Goal: Task Accomplishment & Management: Complete application form

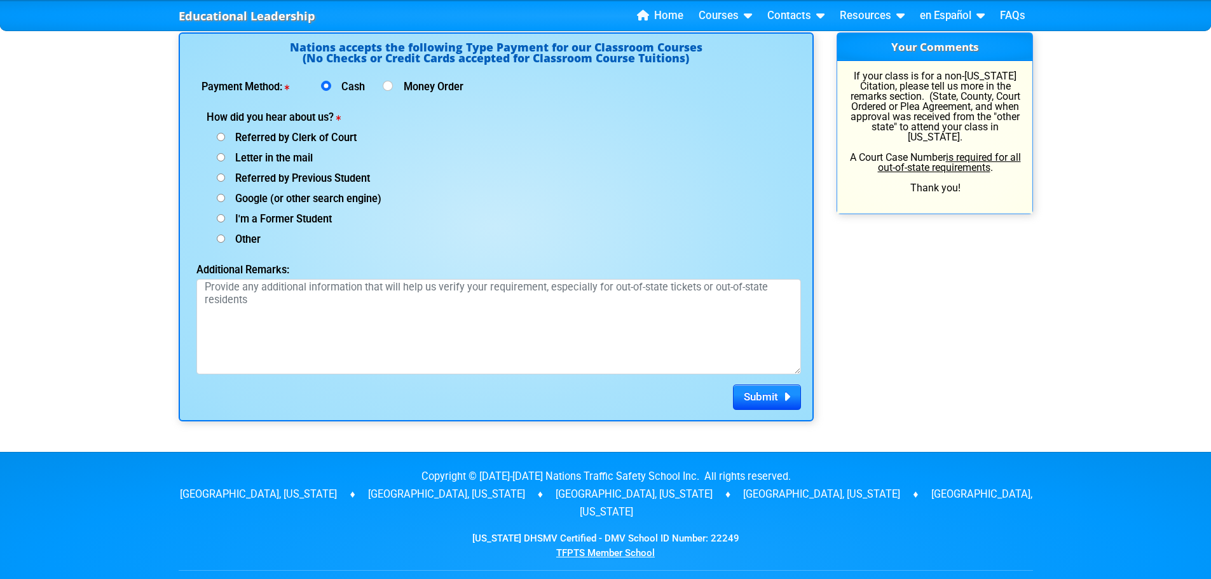
scroll to position [1653, 0]
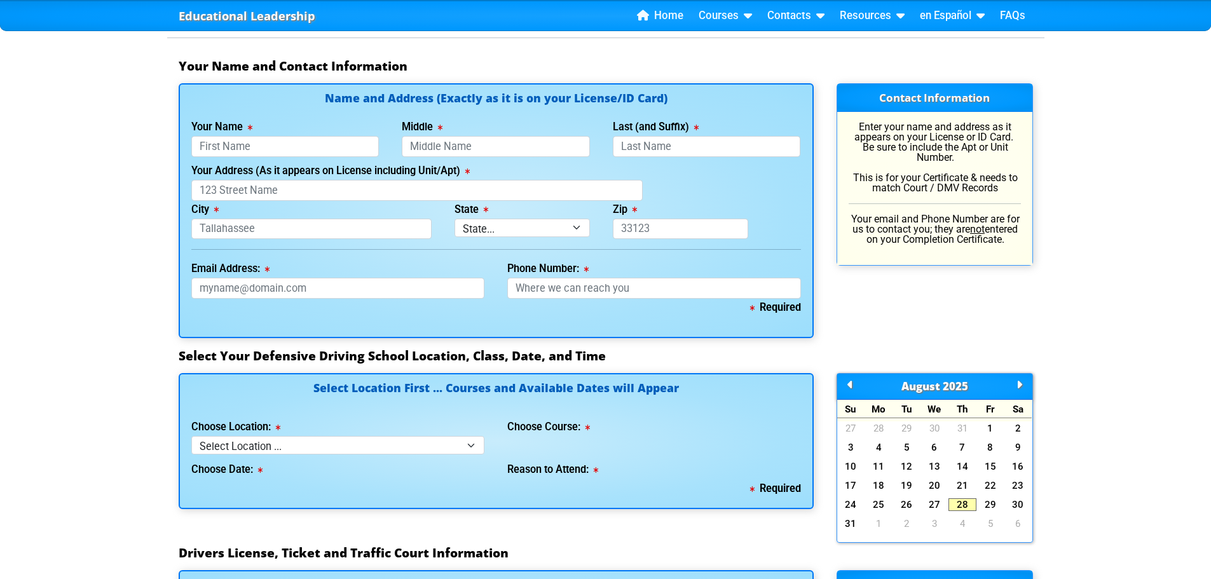
scroll to position [827, 0]
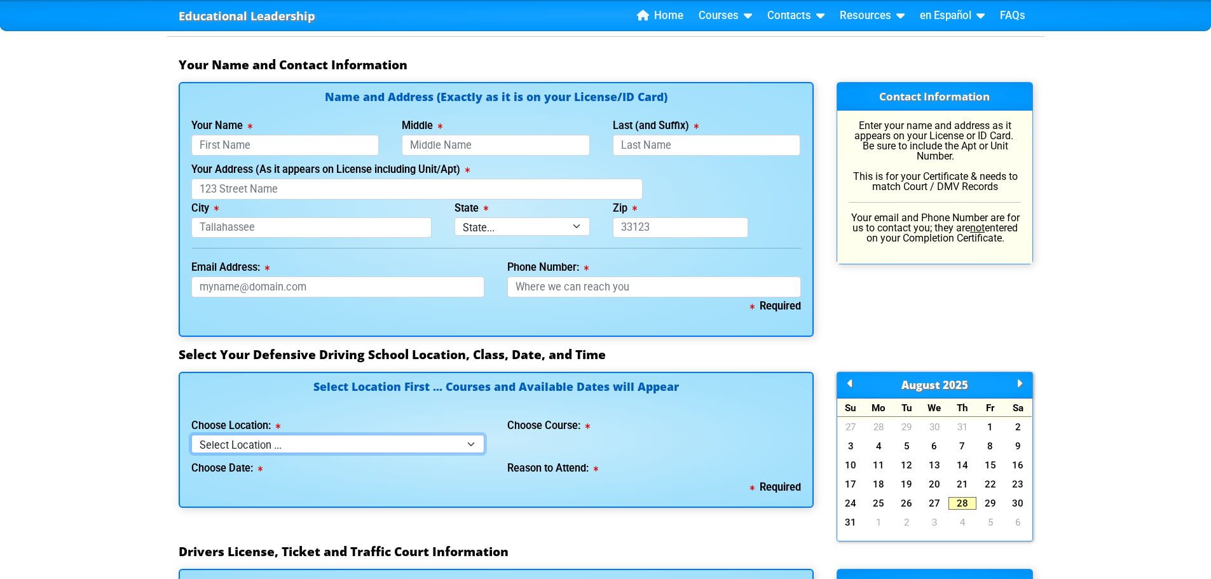
click at [482, 437] on select "Select Location ... Tampa Orlando Kissimmee [GEOGRAPHIC_DATA] - en español [GEO…" at bounding box center [338, 444] width 294 height 18
select select "2"
click at [191, 435] on select "Select Location ... Tampa Orlando Kissimmee [GEOGRAPHIC_DATA] - en español [GEO…" at bounding box center [338, 444] width 294 height 18
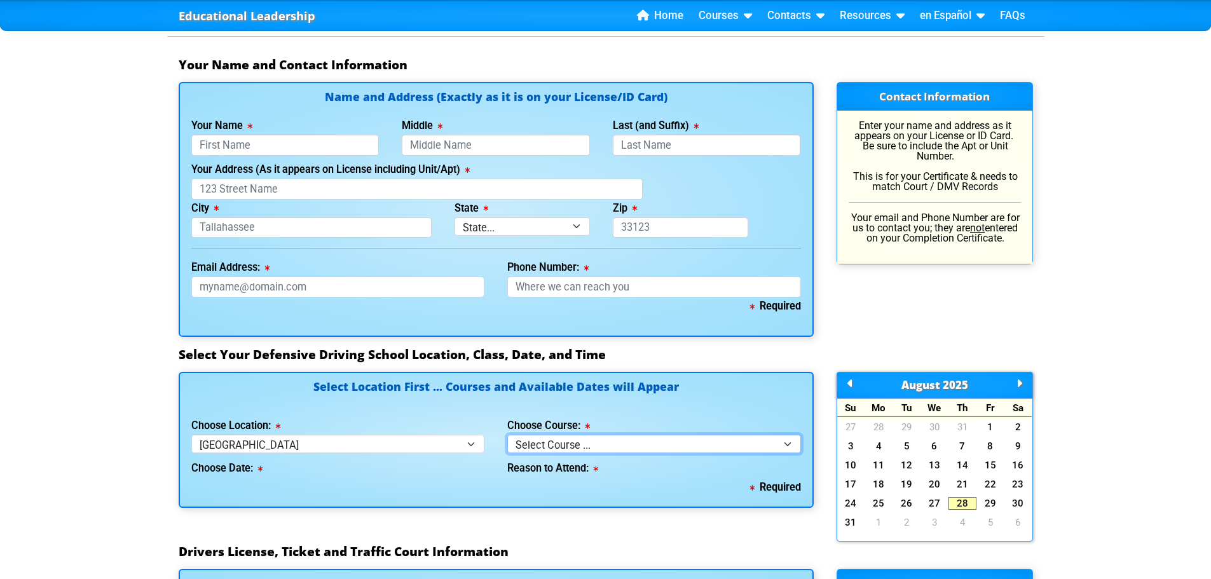
click at [558, 444] on select "Select Course ... 4 Hour BDI Class (Basic Course & TCAC) 4 Hour Under 25 Class …" at bounding box center [654, 444] width 294 height 18
select select "5"
click at [507, 435] on select "Select Course ... 4 Hour BDI Class (Basic Course & TCAC) 4 Hour Under 25 Class …" at bounding box center [654, 444] width 294 height 18
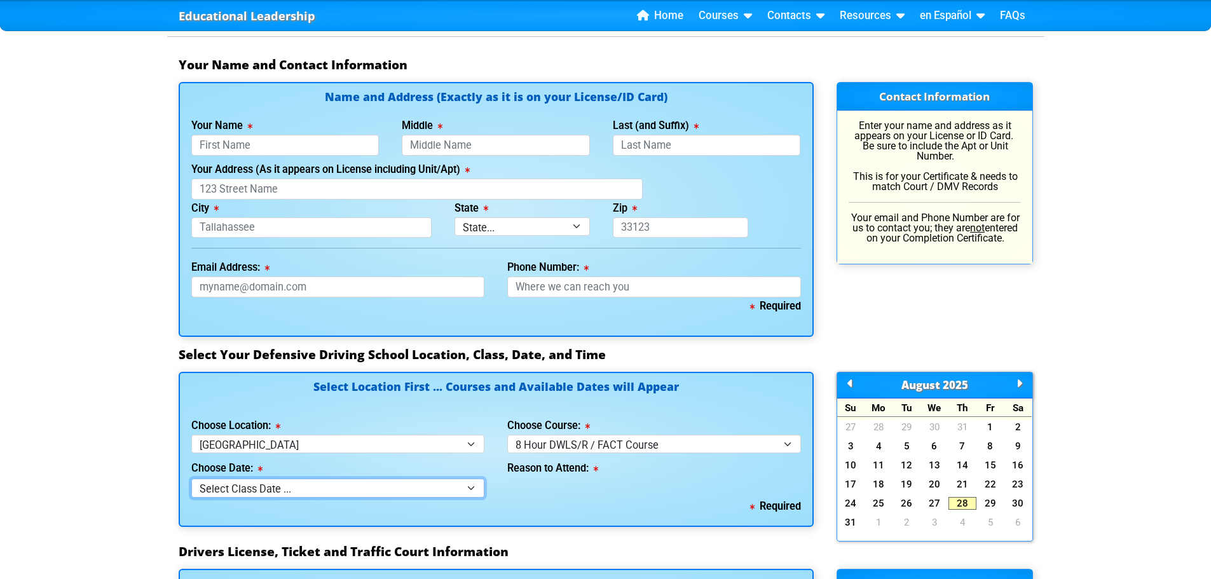
click at [453, 481] on select "Select Class Date ... [DATE] -- ([DATE] from 9:00am-6:00pm) [DATE] -- ([DATE] f…" at bounding box center [338, 488] width 294 height 18
select select "[DATE], 9"
click at [191, 479] on select "Select Class Date ... [DATE] -- ([DATE] from 9:00am-6:00pm) [DATE] -- ([DATE] f…" at bounding box center [338, 488] width 294 height 18
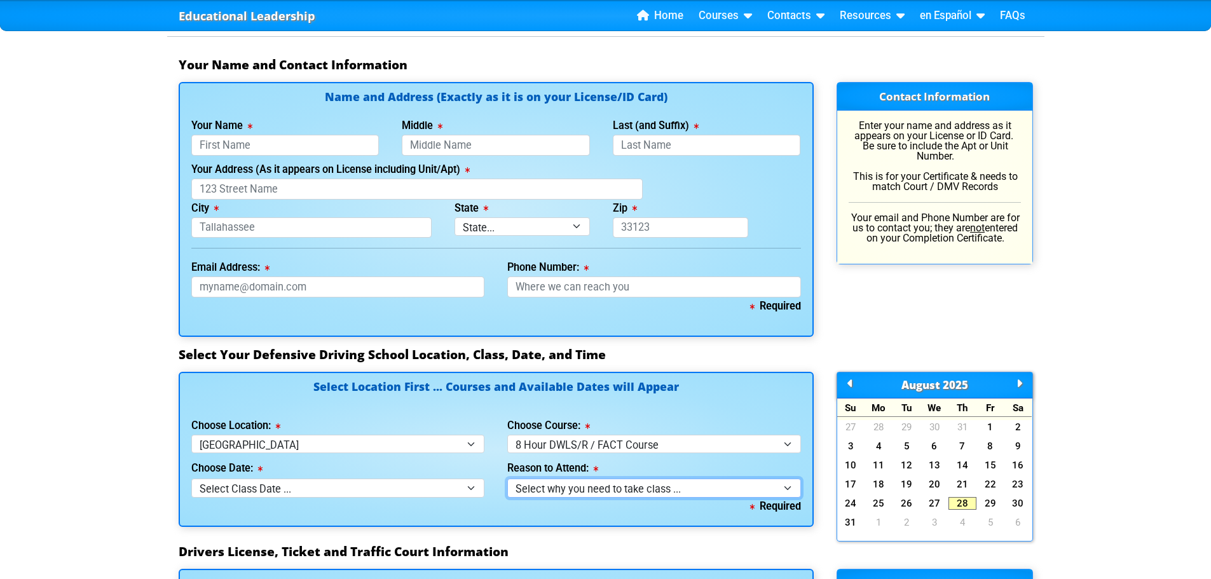
click at [577, 492] on select "Select why you need to take class ... Court Order for Driving on Suspended Lice…" at bounding box center [654, 488] width 294 height 18
select select "8 Hour DWLS/R - Court Ordered"
click at [507, 479] on select "Select why you need to take class ... Court Order for Driving on Suspended Lice…" at bounding box center [654, 488] width 294 height 18
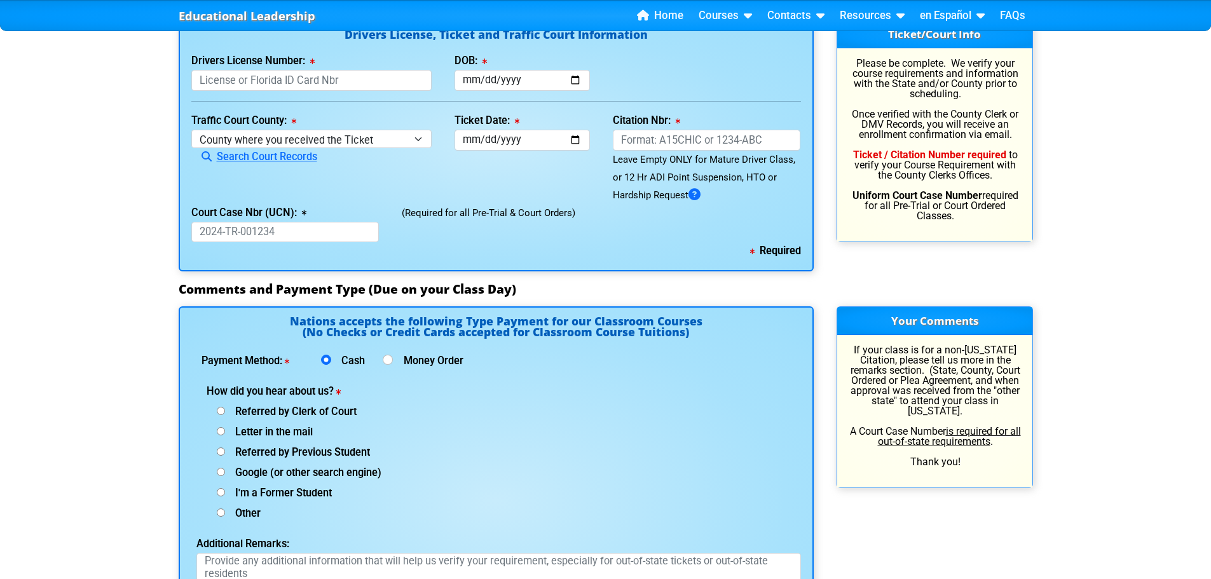
scroll to position [1399, 0]
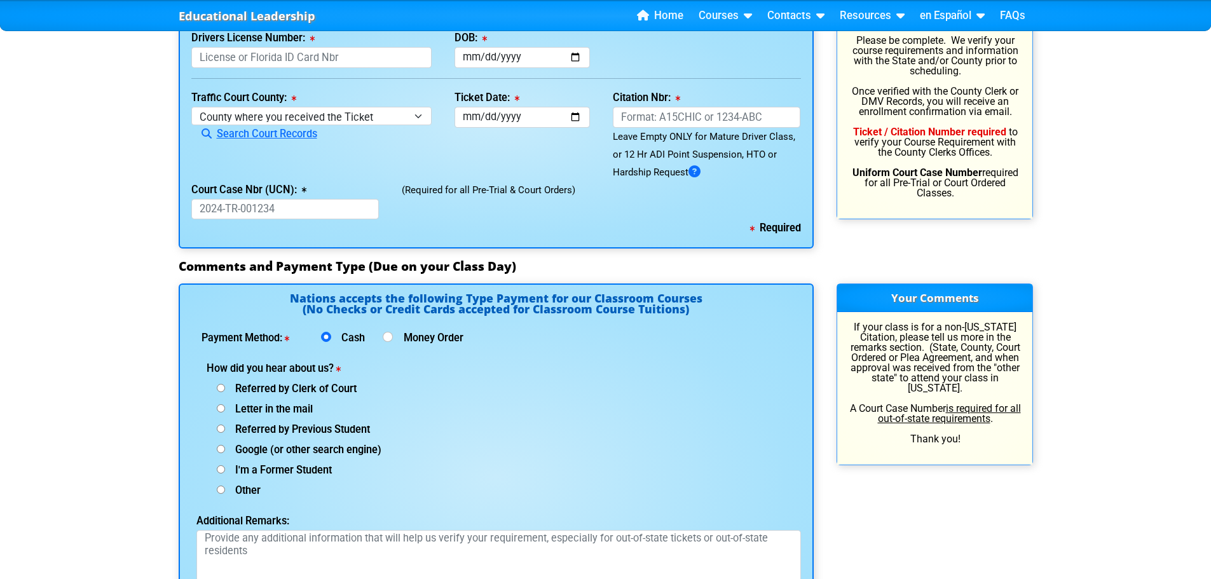
click at [223, 392] on input "Google (or other search engine)" at bounding box center [221, 388] width 8 height 8
radio input "true"
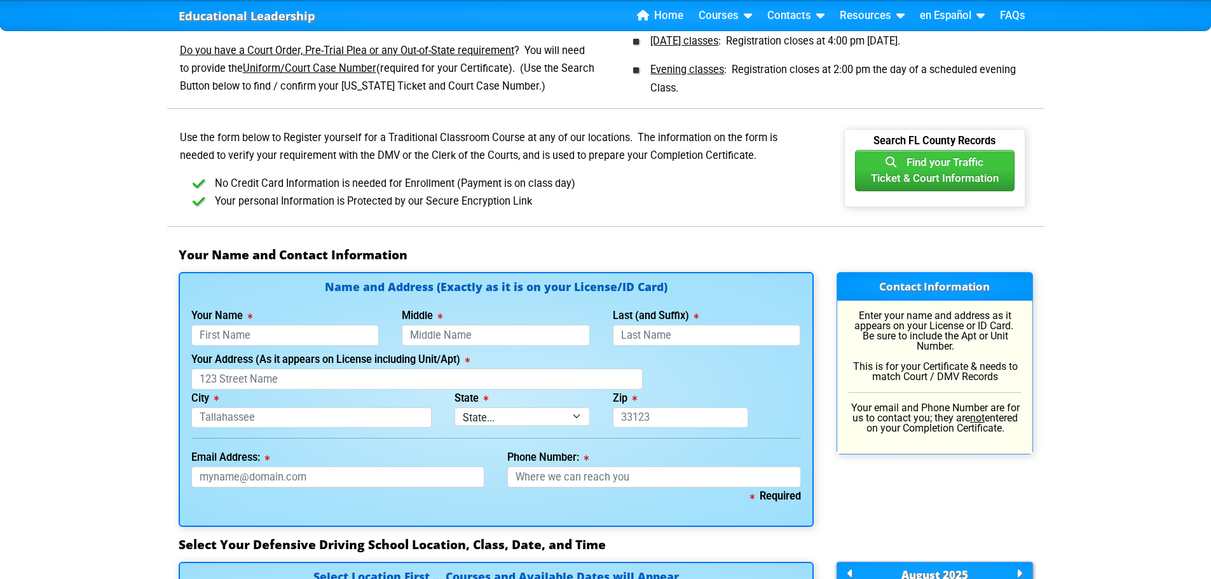
scroll to position [636, 0]
click at [280, 333] on input "Your Name" at bounding box center [285, 336] width 188 height 21
type input "[PERSON_NAME]"
type input "Y"
type input "Tremaine"
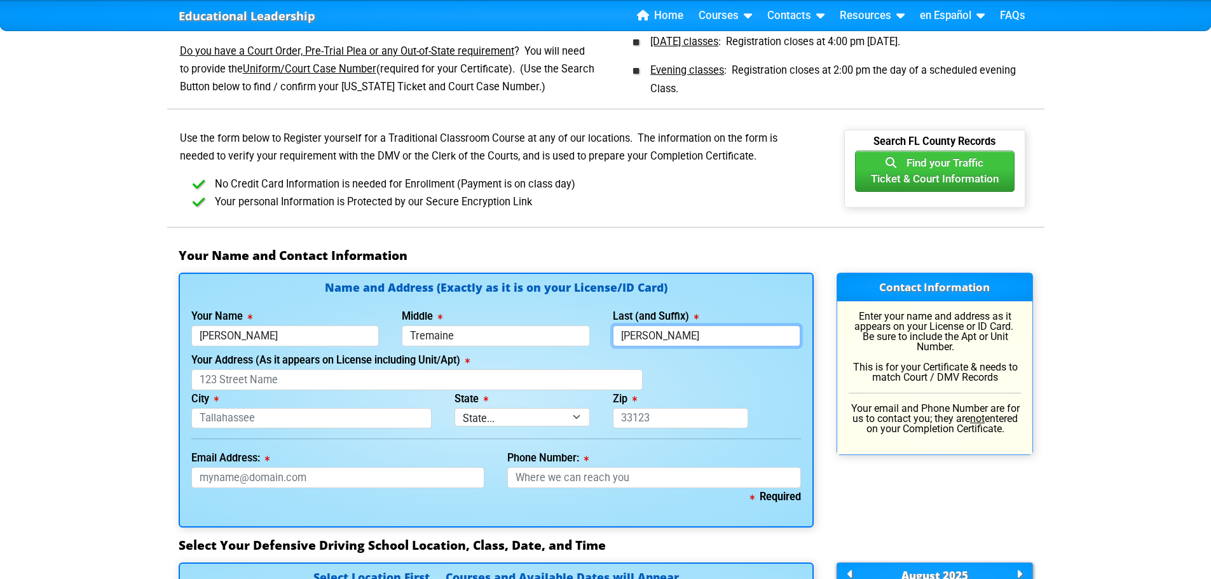
type input "[PERSON_NAME]"
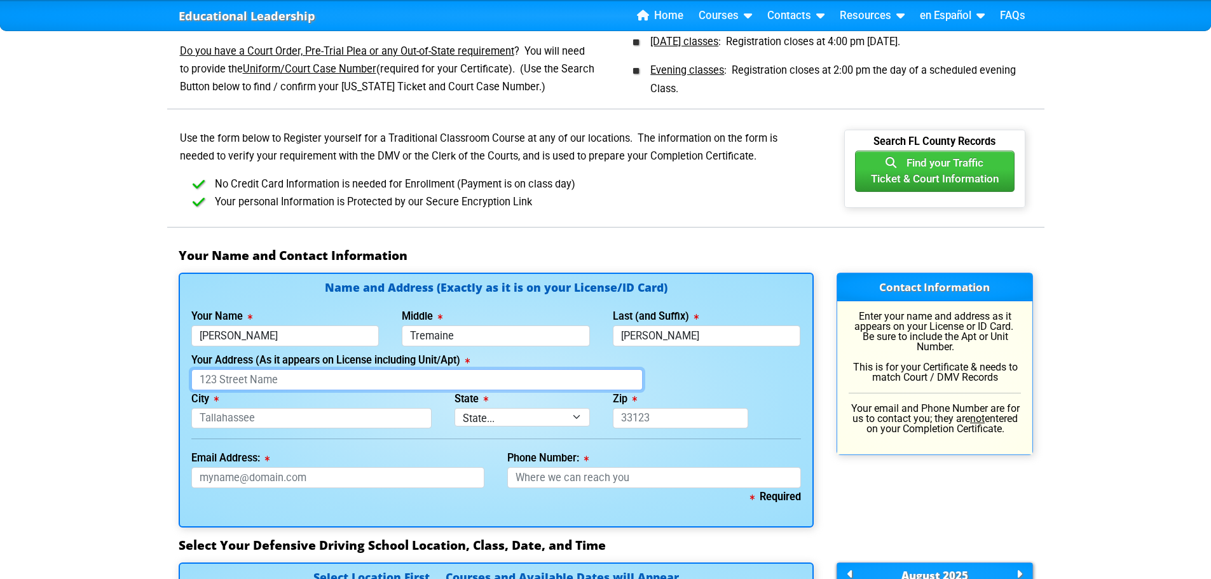
click at [344, 369] on input "Your Address (As it appears on License including Unit/Apt)" at bounding box center [416, 379] width 451 height 21
type input "[STREET_ADDRESS]"
type input "[GEOGRAPHIC_DATA]"
select select "{"fullName":"[US_STATE]","abbreviation":"FL","uniqueId":"1d559909-6cf0-4a4d-848…"
type input "32216"
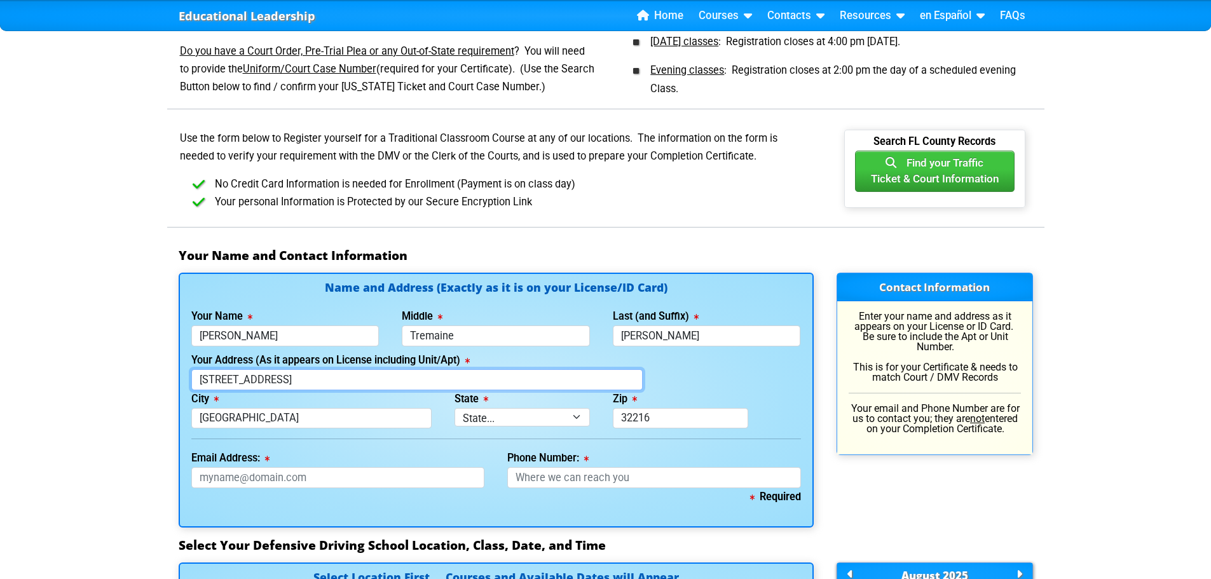
click at [448, 383] on input "[STREET_ADDRESS]" at bounding box center [416, 379] width 451 height 21
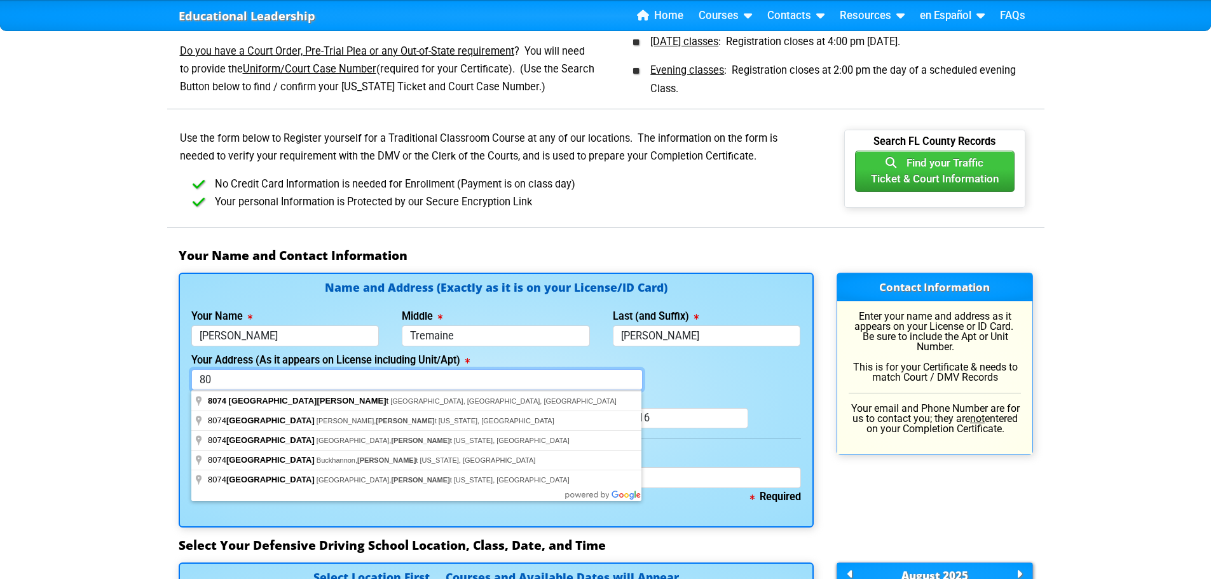
type input "8"
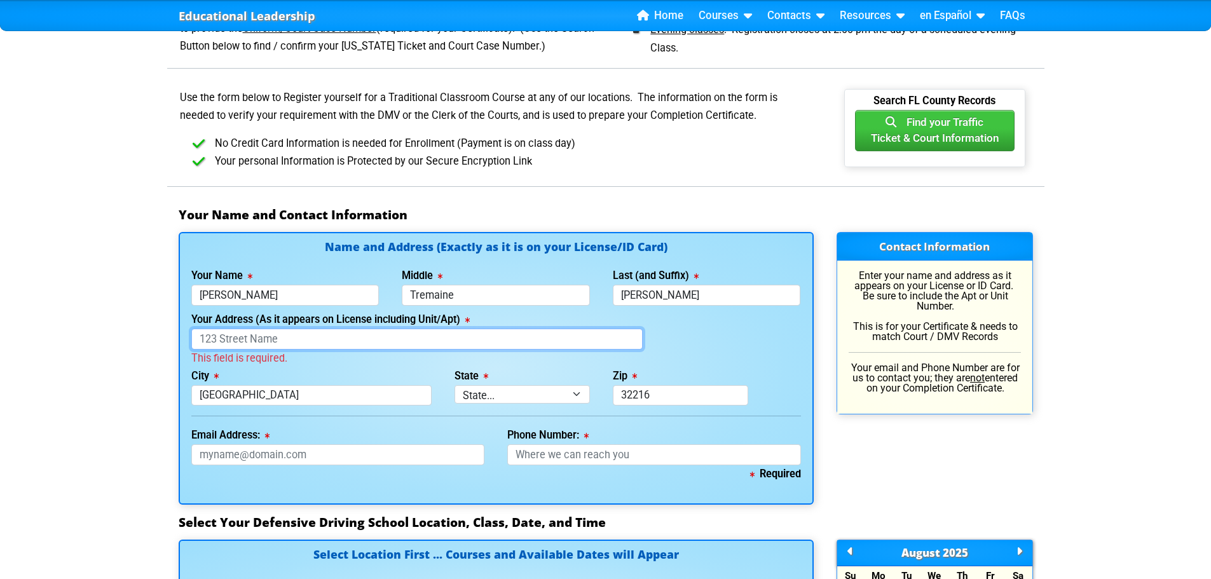
scroll to position [699, 0]
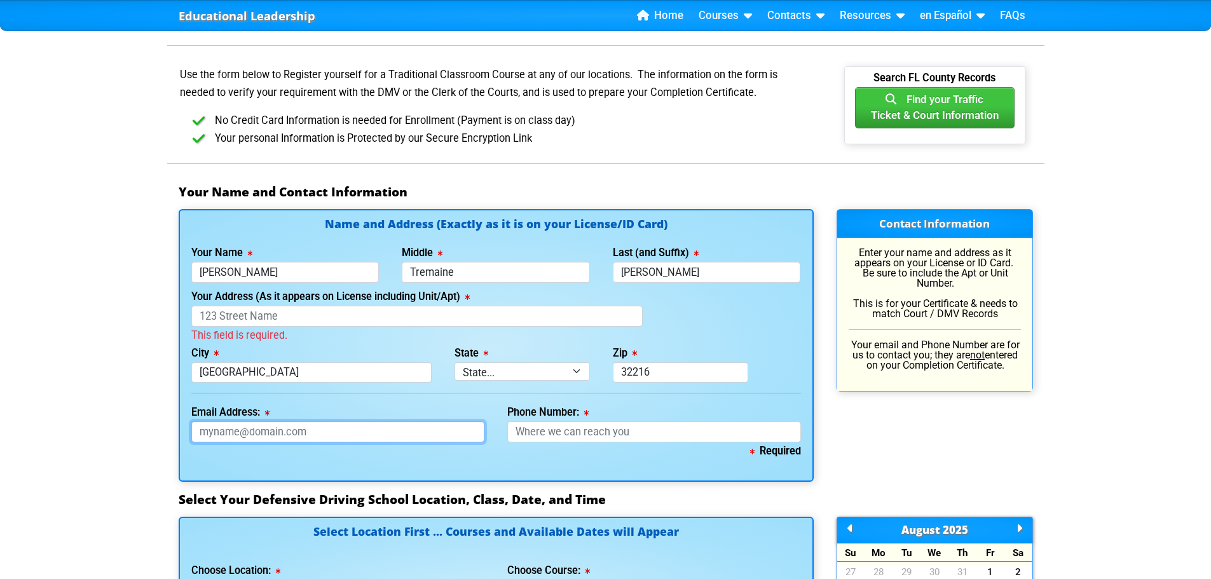
select select
click at [407, 435] on div "Email Address: This field is required." at bounding box center [338, 423] width 317 height 39
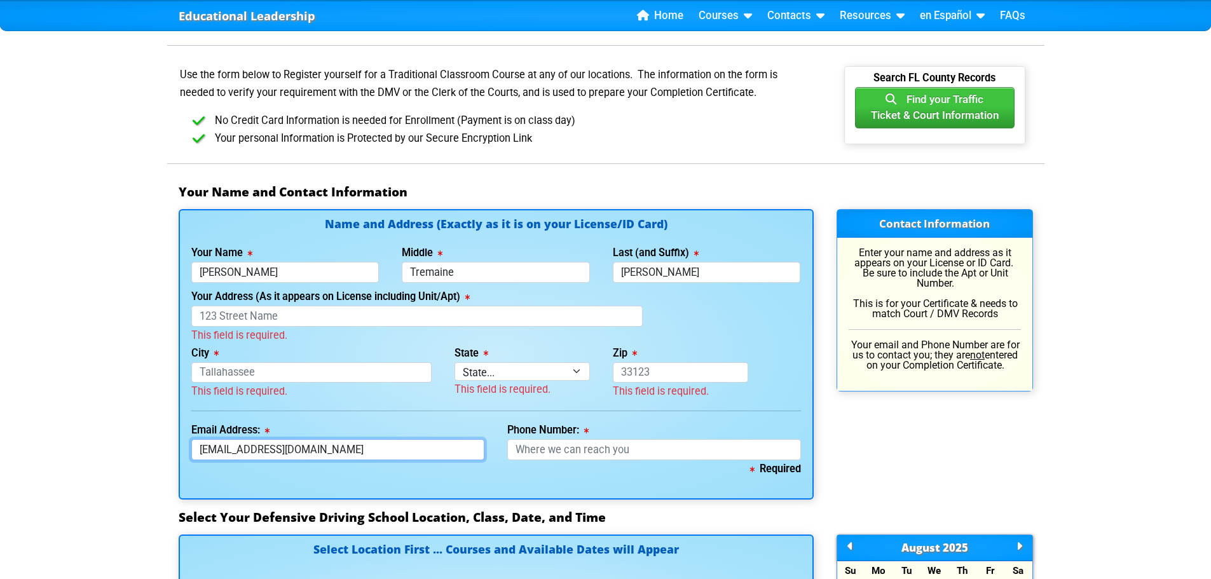
type input "[EMAIL_ADDRESS][DOMAIN_NAME]"
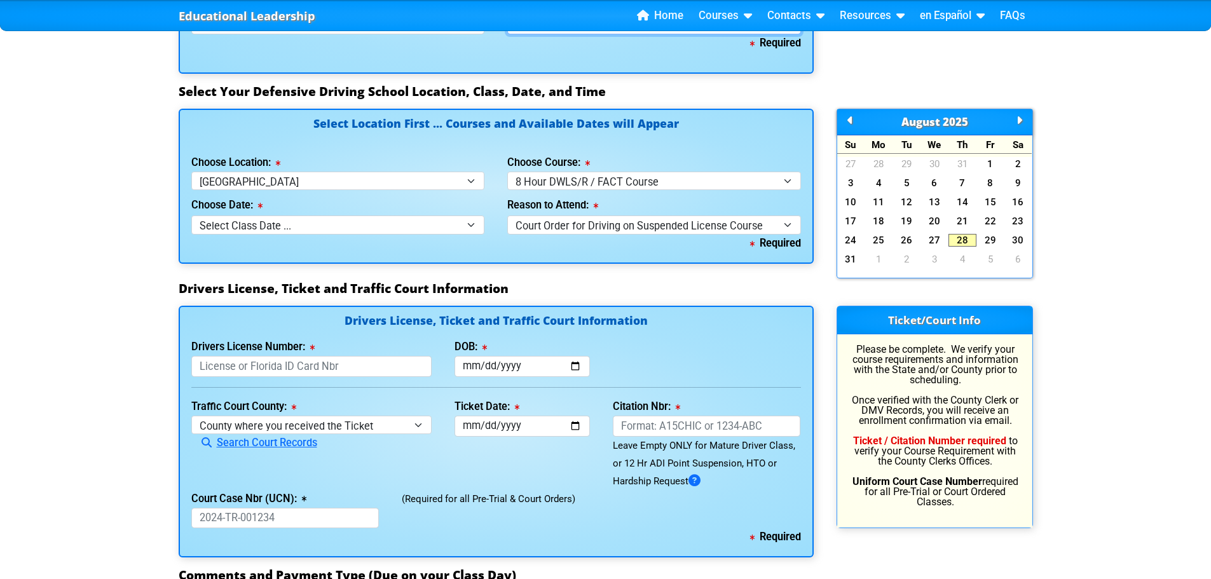
scroll to position [1144, 0]
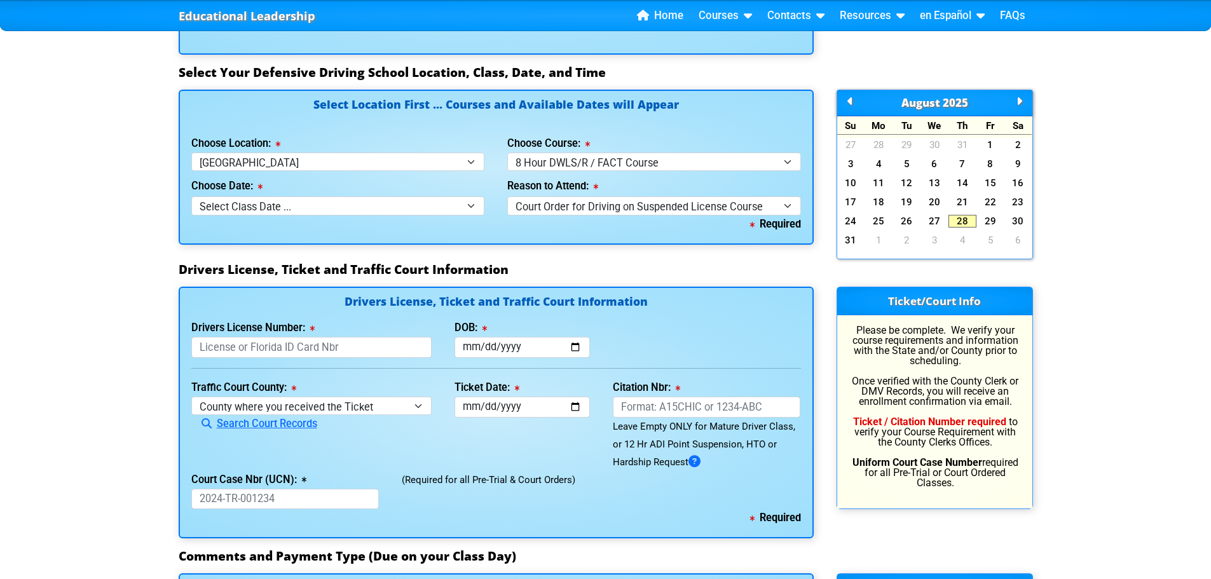
type input "[PHONE_NUMBER]"
click at [512, 346] on input "DOB:" at bounding box center [522, 347] width 135 height 21
click at [580, 347] on input "DOB:" at bounding box center [522, 347] width 135 height 21
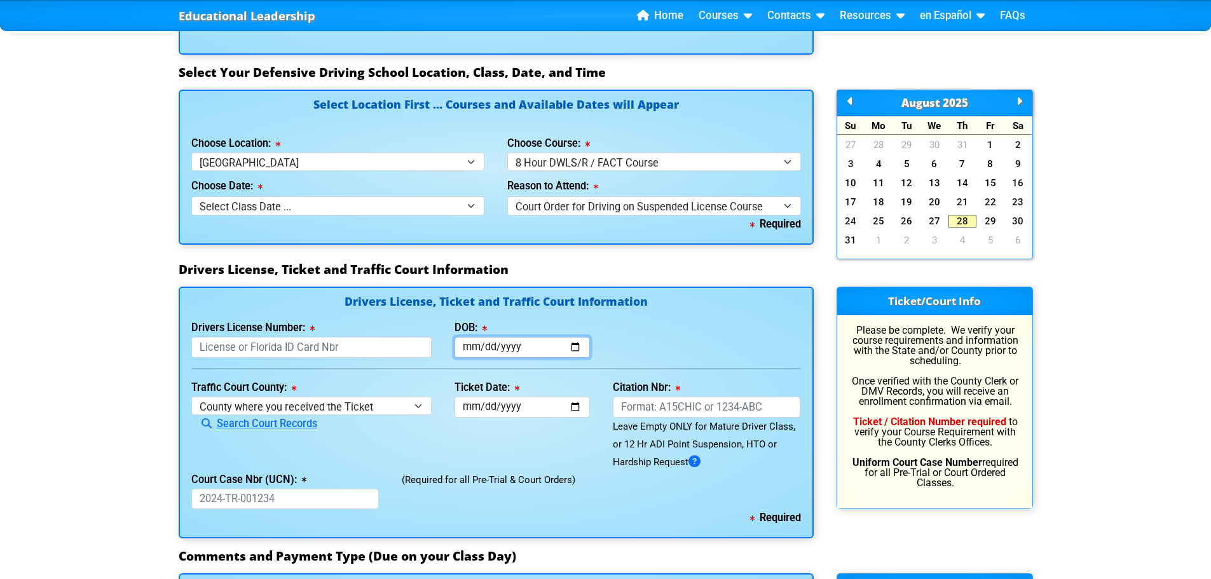
type input "[DATE]"
click at [349, 412] on select "County where you received the Ticket Out of State Out of State - [US_STATE] Out…" at bounding box center [311, 406] width 241 height 18
select select "{"countyName":"Brevard","state":"[US_STATE]","uniqueId":"0bcd7ea2-2a4c-4709-b9b…"
click at [191, 397] on select "County where you received the Ticket Out of State Out of State - [US_STATE] Out…" at bounding box center [311, 406] width 241 height 18
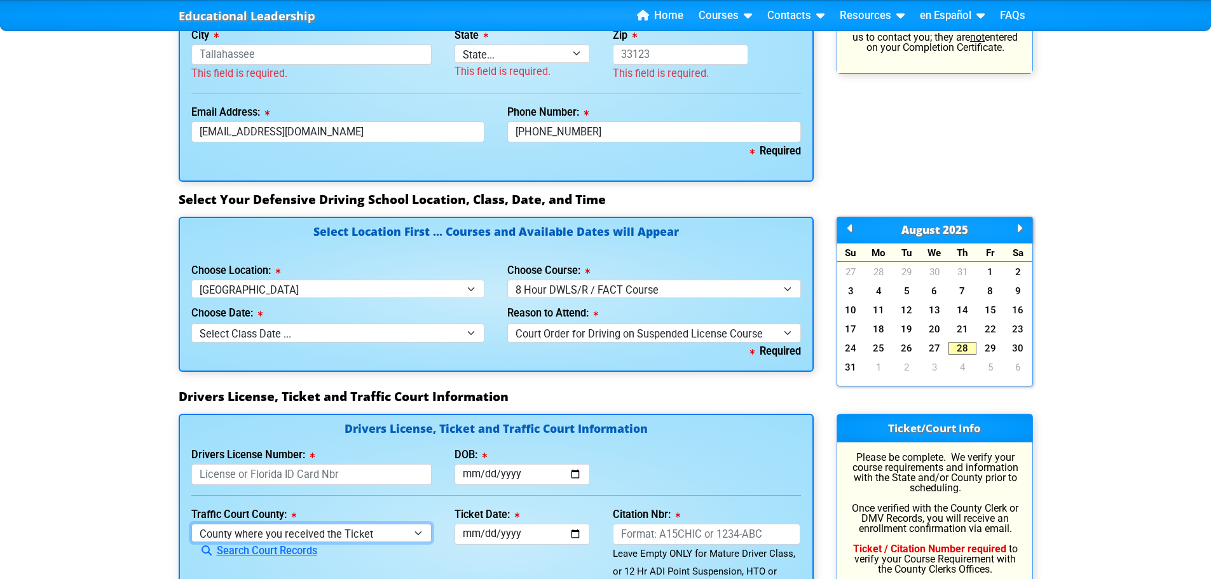
scroll to position [1081, 0]
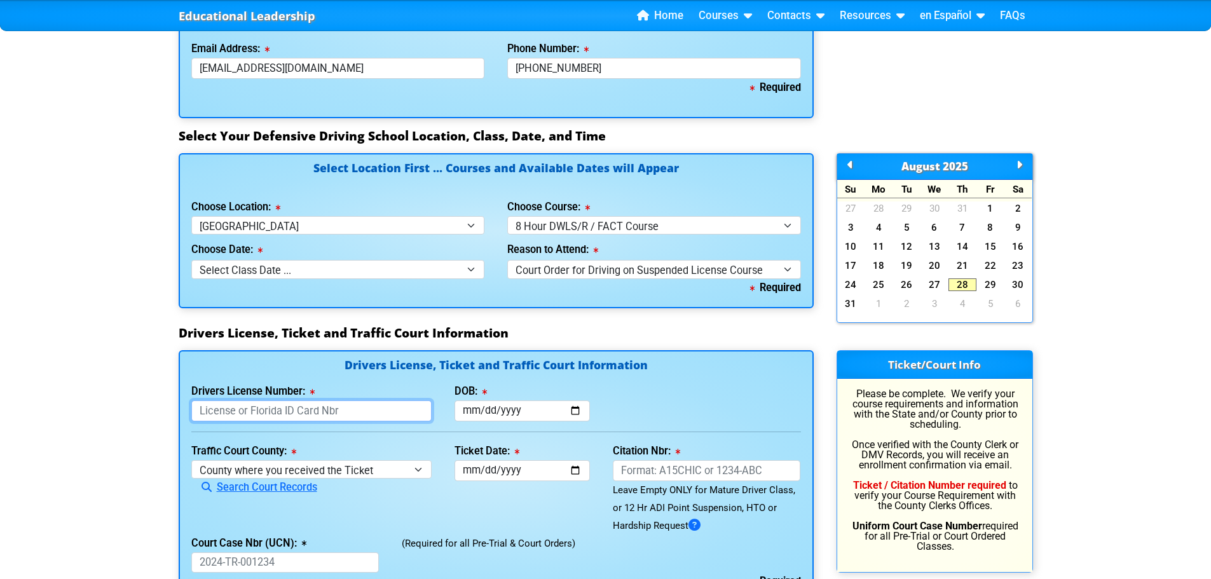
click at [338, 410] on input "Drivers License Number:" at bounding box center [311, 411] width 241 height 21
type input "D203897629000"
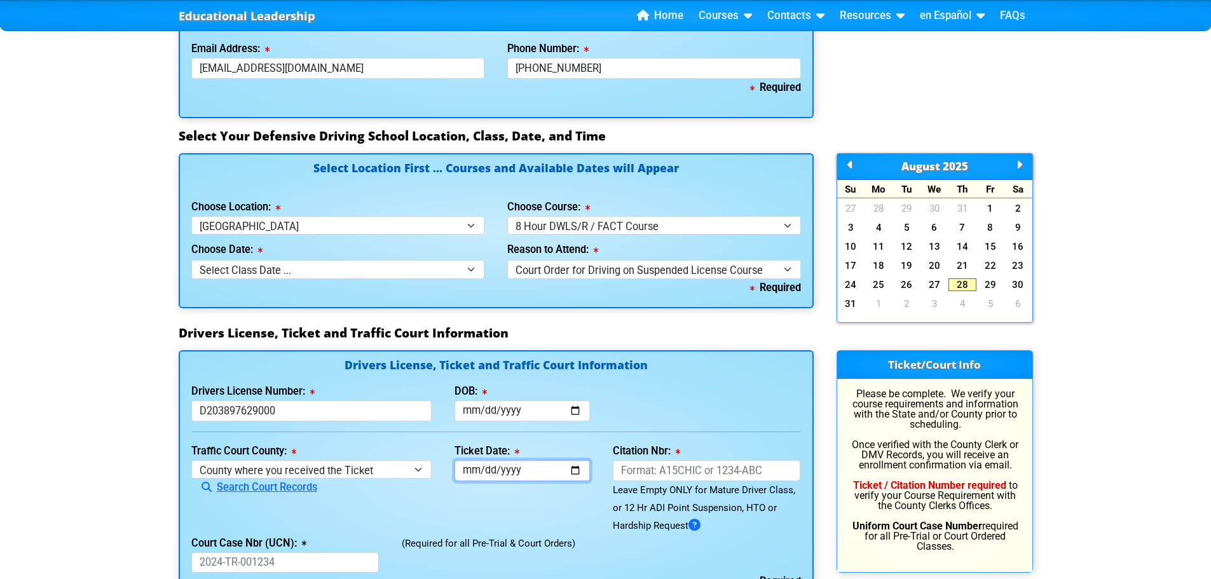
click at [473, 469] on input "Ticket Date:" at bounding box center [522, 470] width 135 height 21
click at [694, 471] on input "Citation Nbr:" at bounding box center [707, 470] width 188 height 21
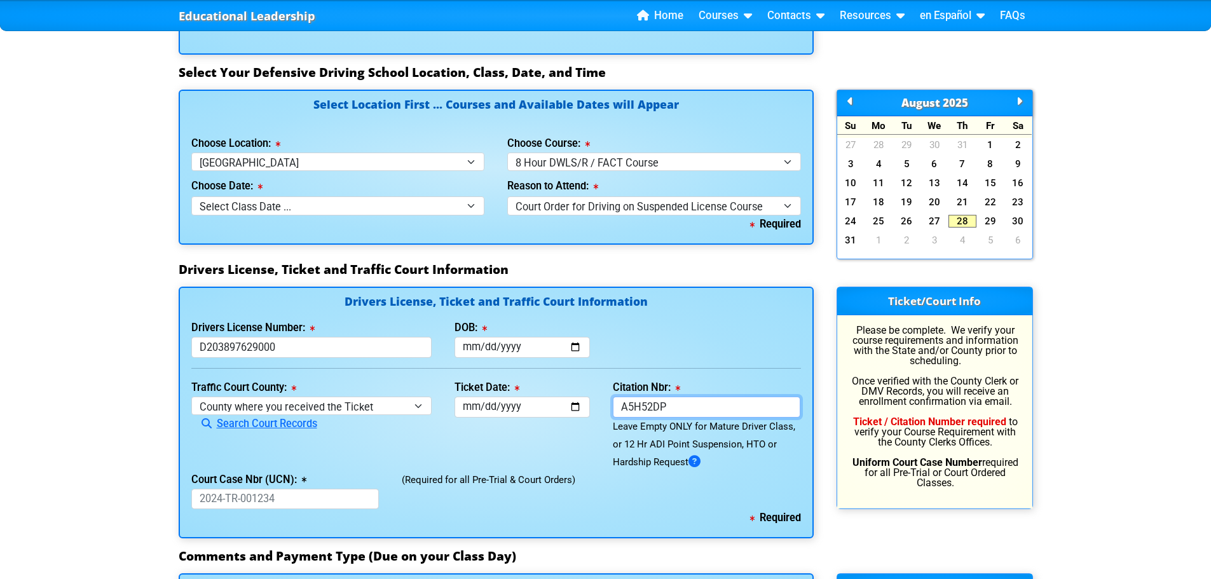
type input "A5H52DP"
click at [301, 502] on input "Court Case Nbr (UCN):" at bounding box center [285, 499] width 188 height 21
click at [304, 496] on input "Court Case Nbr (UCN):" at bounding box center [285, 499] width 188 height 21
paste input "05-2023-CT-036958-AXXX-XX"
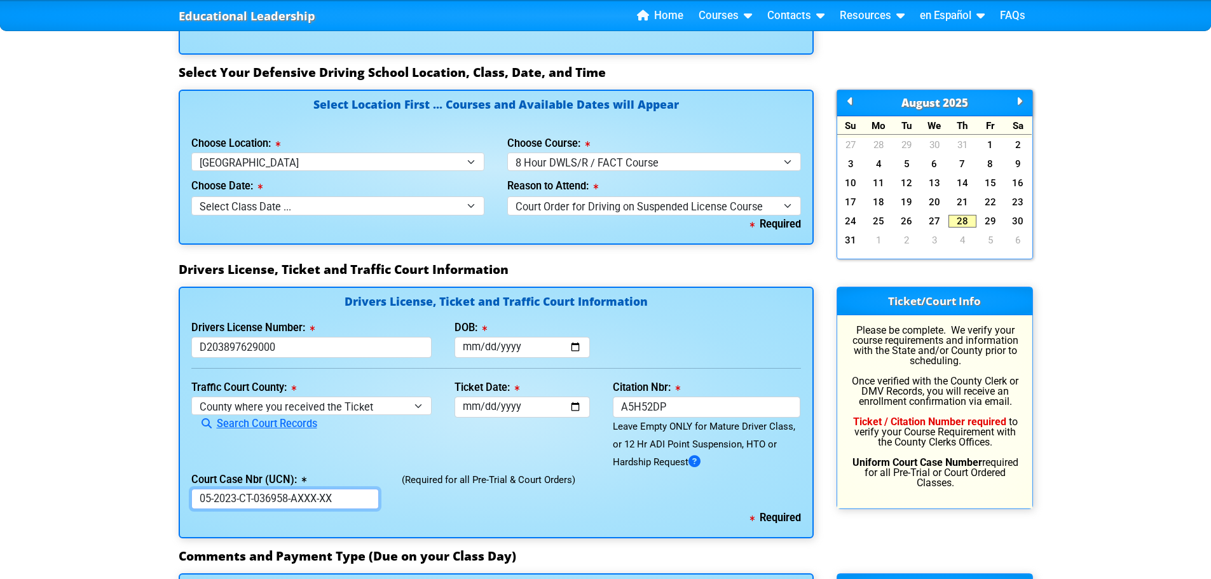
type input "05-2023-CT-036958-AXXX-XX"
click at [570, 406] on input "Ticket Date:" at bounding box center [522, 407] width 135 height 21
type input "[DATE]"
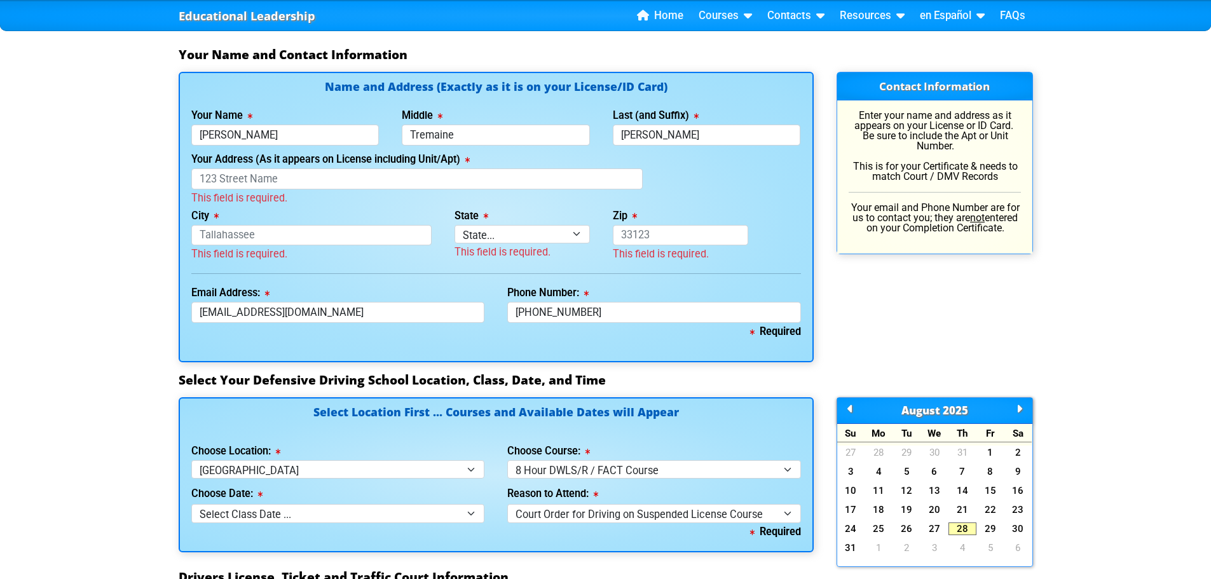
scroll to position [827, 0]
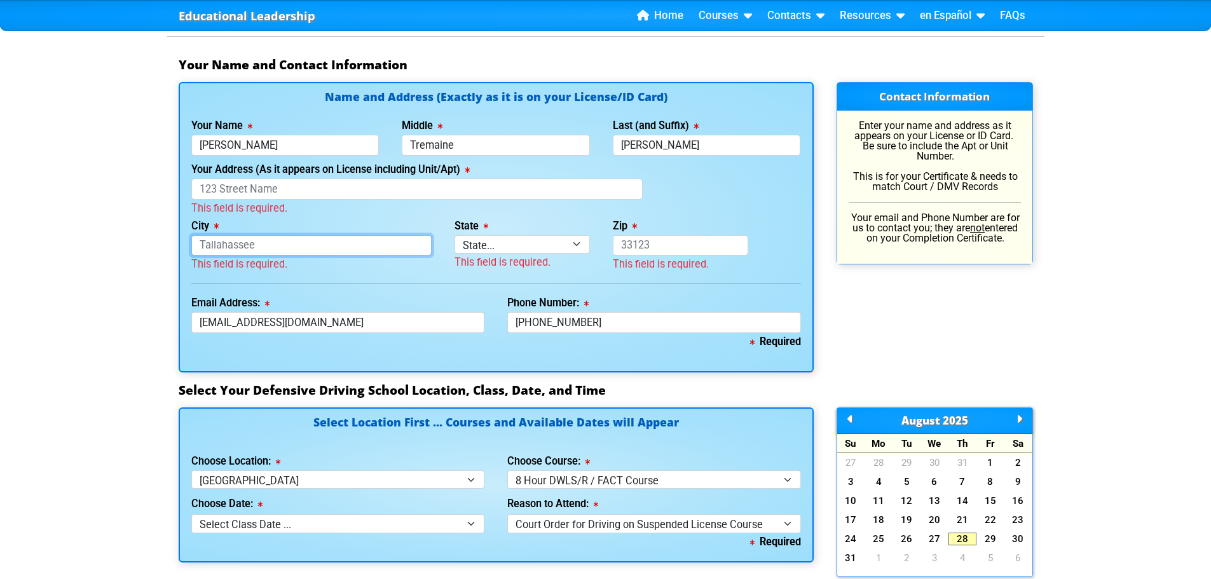
click at [285, 245] on input "City" at bounding box center [311, 245] width 241 height 21
type input "[GEOGRAPHIC_DATA]"
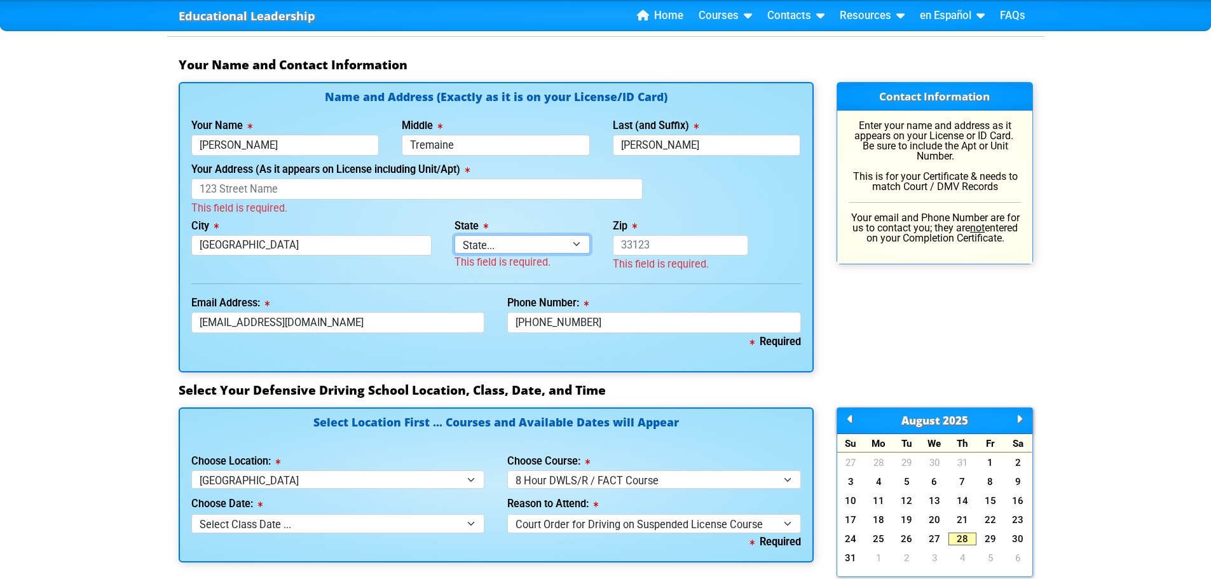
select select "{"fullName":"[US_STATE]","abbreviation":"FL","uniqueId":"1d559909-6cf0-4a4d-848…"
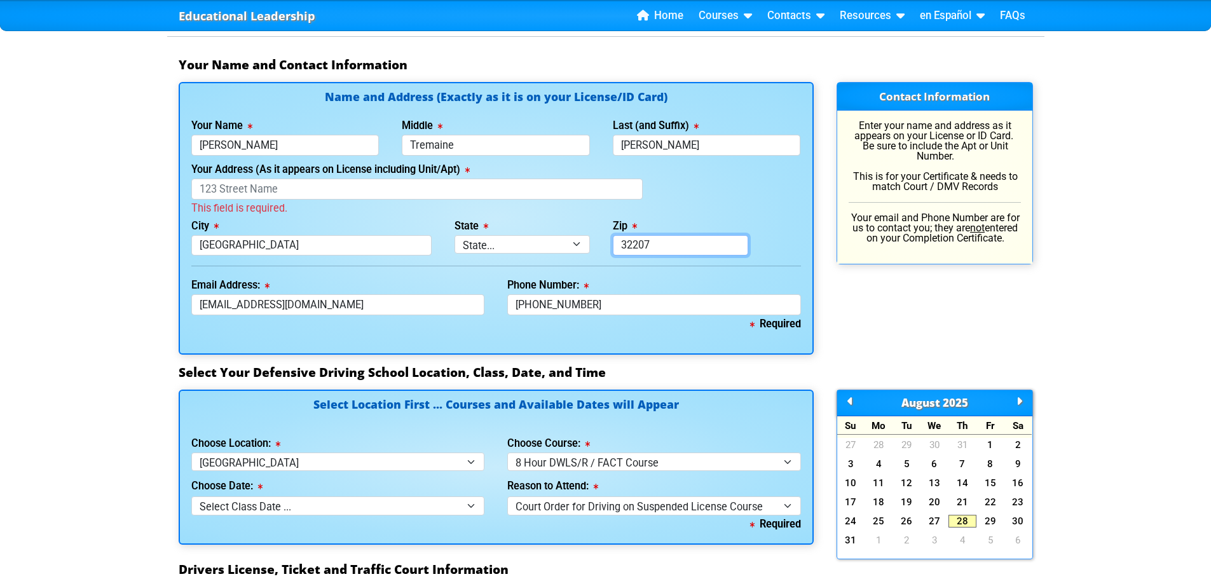
type input "32207"
click at [242, 188] on input "Your Address (As it appears on License including Unit/Apt)" at bounding box center [416, 189] width 451 height 21
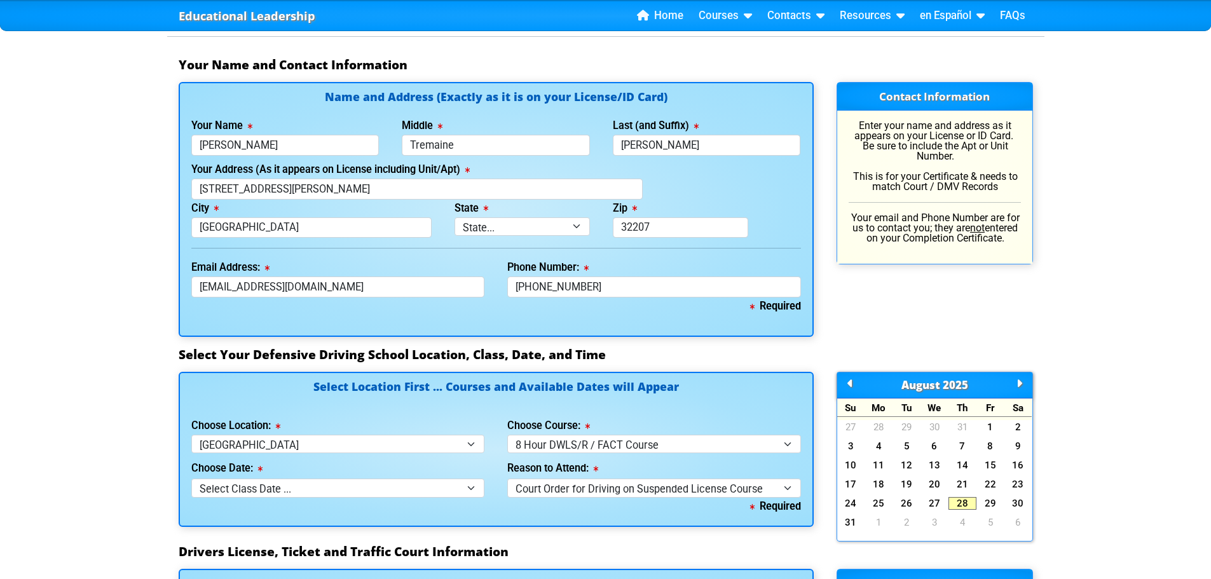
type input "[STREET_ADDRESS][PERSON_NAME]"
type input "[GEOGRAPHIC_DATA]"
select select "{"fullName":"[US_STATE]","abbreviation":"FL","uniqueId":"1d559909-6cf0-4a4d-848…"
type input "32207"
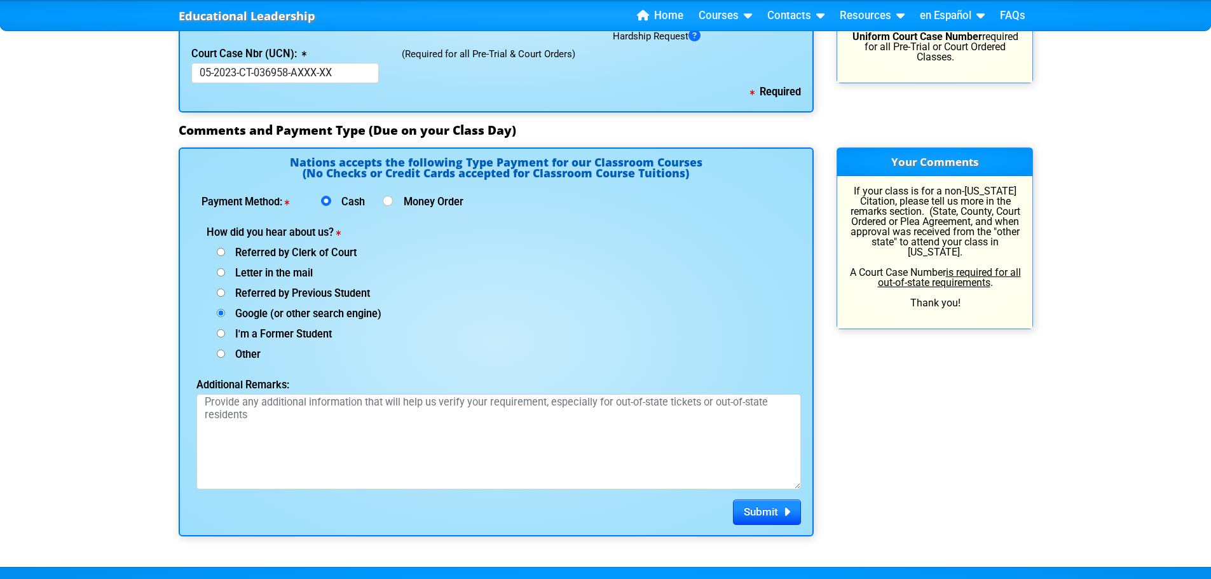
scroll to position [1653, 0]
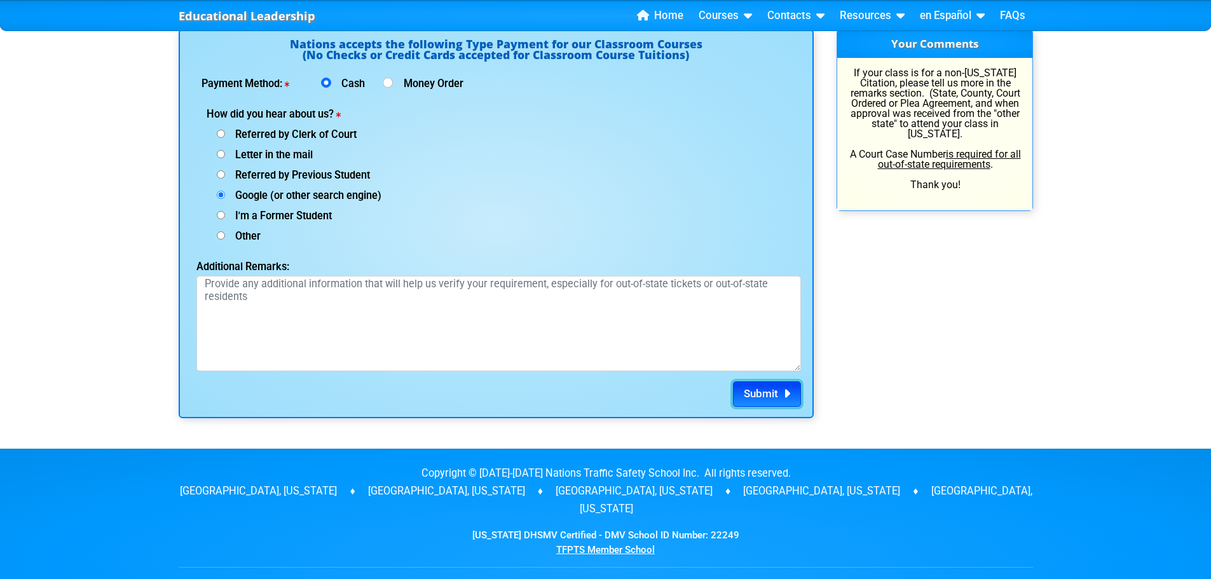
click at [769, 394] on span "Submit" at bounding box center [761, 393] width 34 height 13
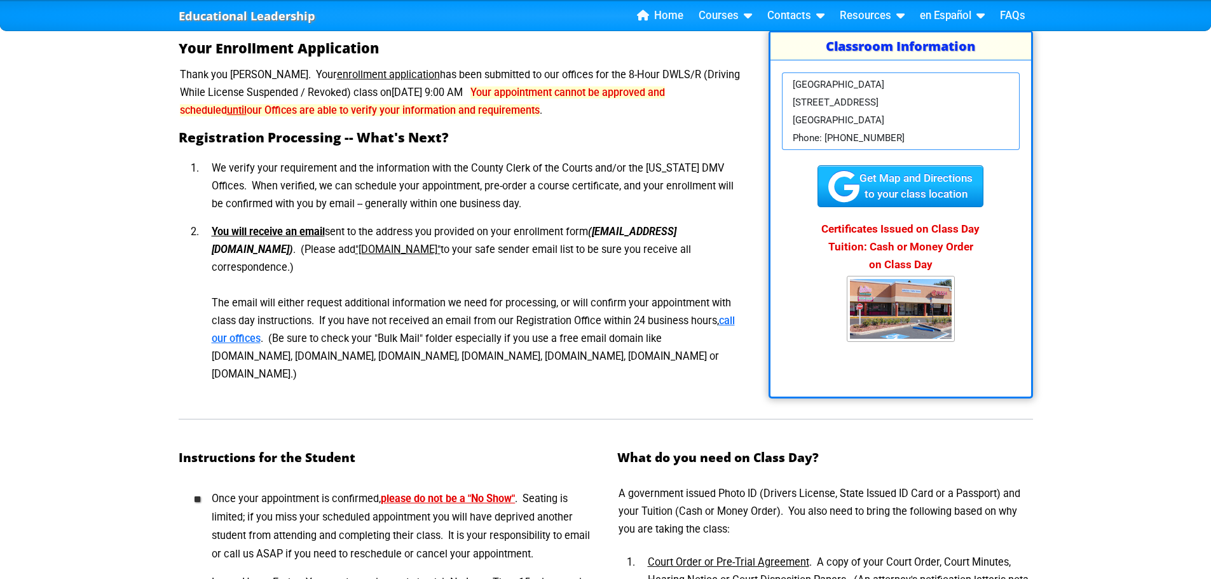
scroll to position [191, 0]
